Goal: Navigation & Orientation: Go to known website

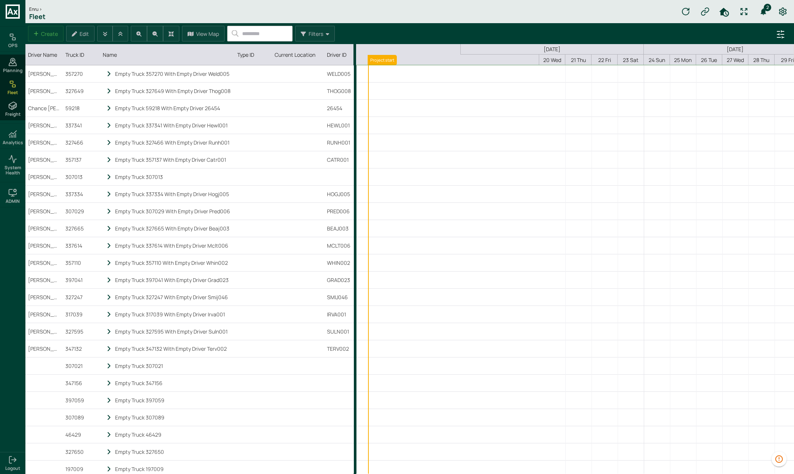
scroll to position [0, 192]
